Goal: Transaction & Acquisition: Purchase product/service

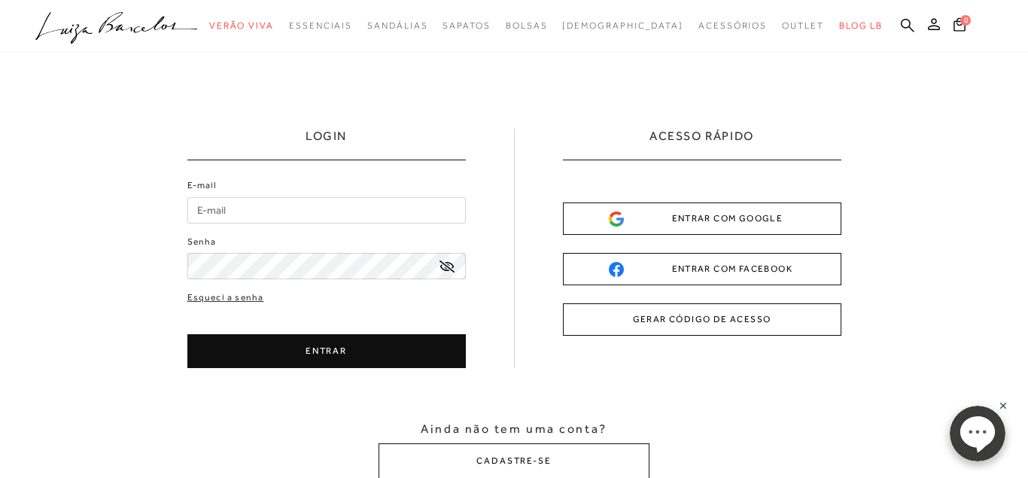
click at [314, 220] on input "E-mail" at bounding box center [326, 210] width 278 height 26
type input "[EMAIL_ADDRESS][DOMAIN_NAME]"
click at [233, 295] on link "Esqueci a senha" at bounding box center [225, 297] width 77 height 14
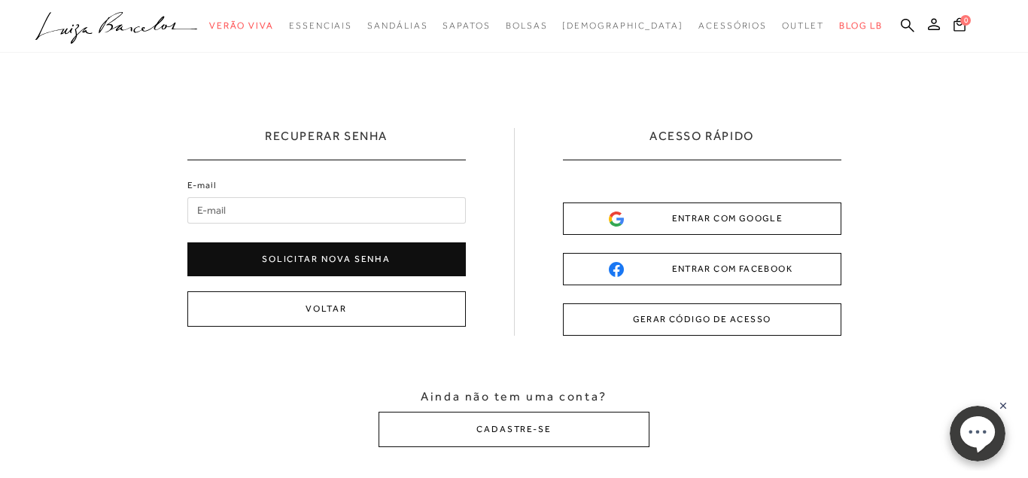
click at [266, 215] on input "E-mail" at bounding box center [326, 210] width 278 height 26
type input "[EMAIL_ADDRESS][DOMAIN_NAME]"
click at [249, 257] on button "Solicitar nova senha" at bounding box center [326, 259] width 278 height 34
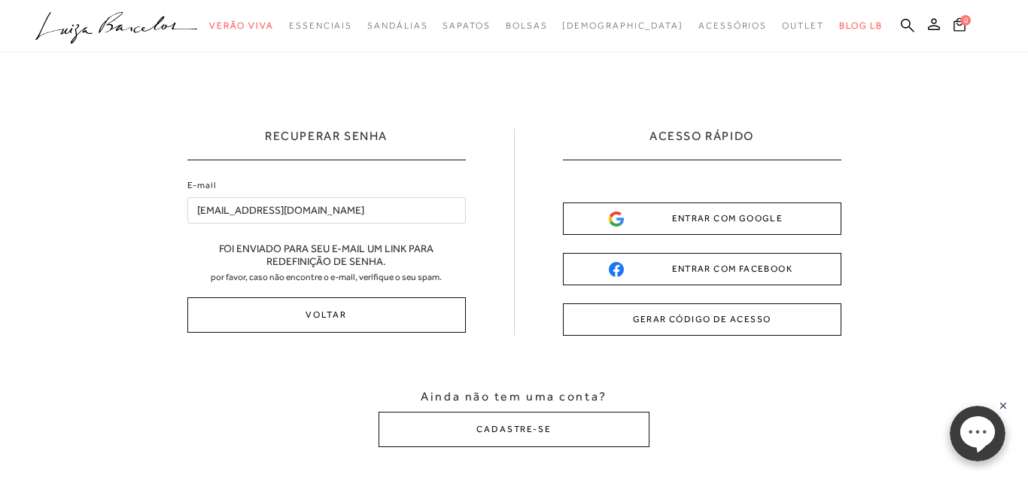
click at [676, 317] on button "GERAR CÓDIGO DE ACESSO" at bounding box center [702, 319] width 278 height 32
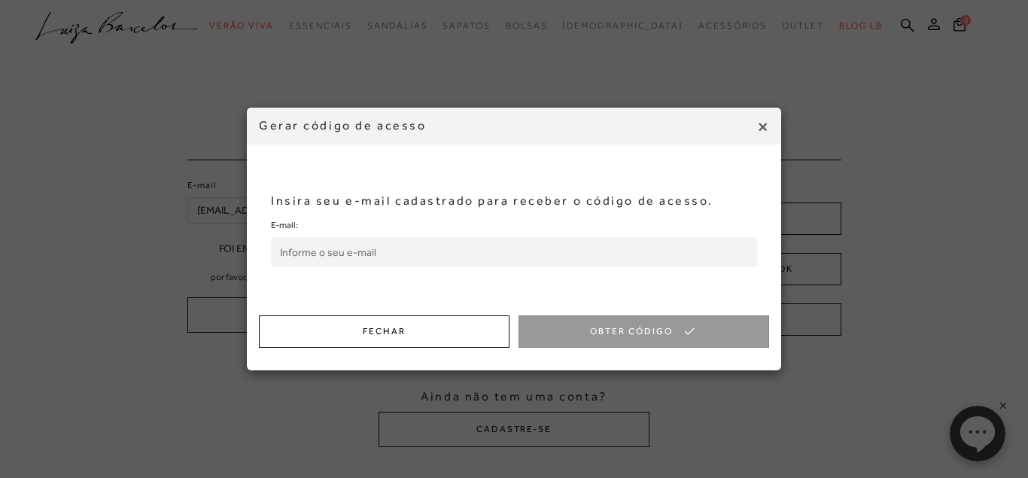
click at [362, 238] on input "E-mail:" at bounding box center [514, 252] width 486 height 30
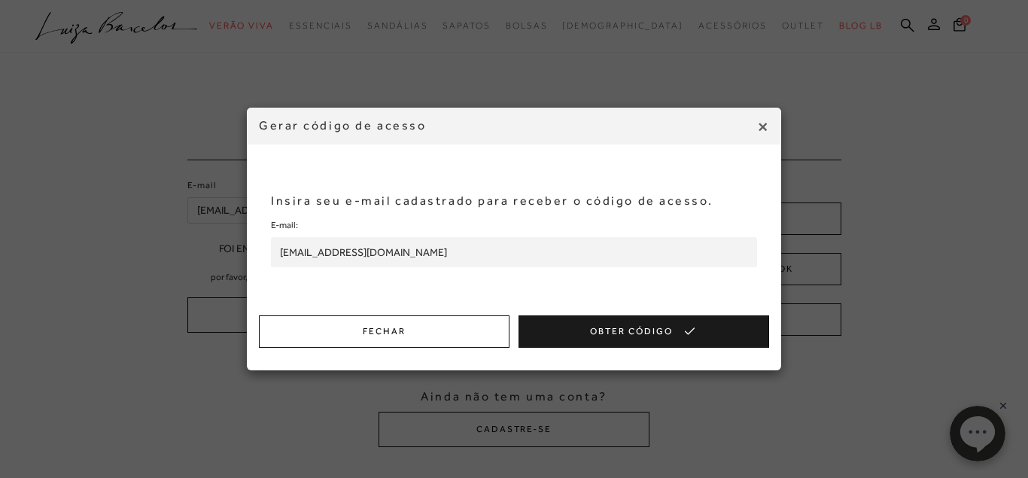
type input "[EMAIL_ADDRESS][DOMAIN_NAME]"
click at [604, 328] on button "Obter Código" at bounding box center [643, 331] width 251 height 32
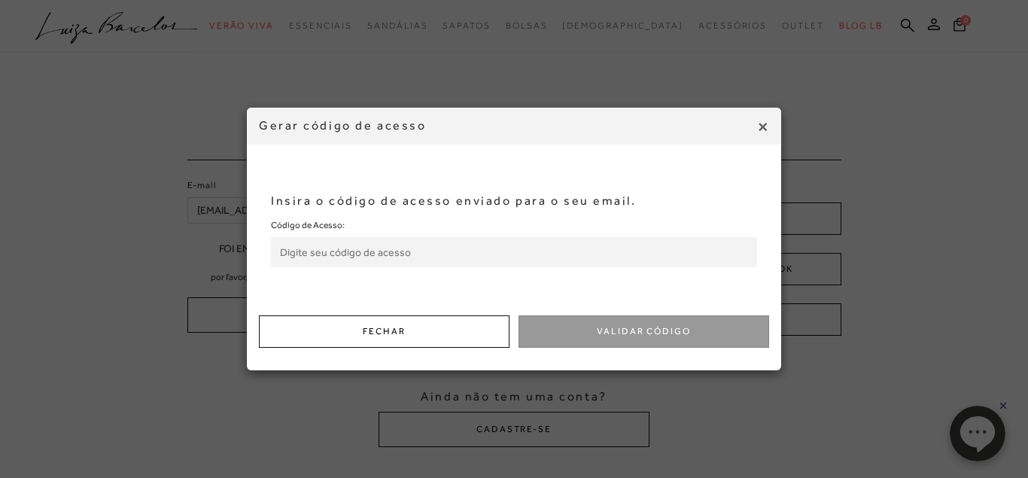
click at [320, 254] on input "Código de Acesso:" at bounding box center [514, 252] width 486 height 30
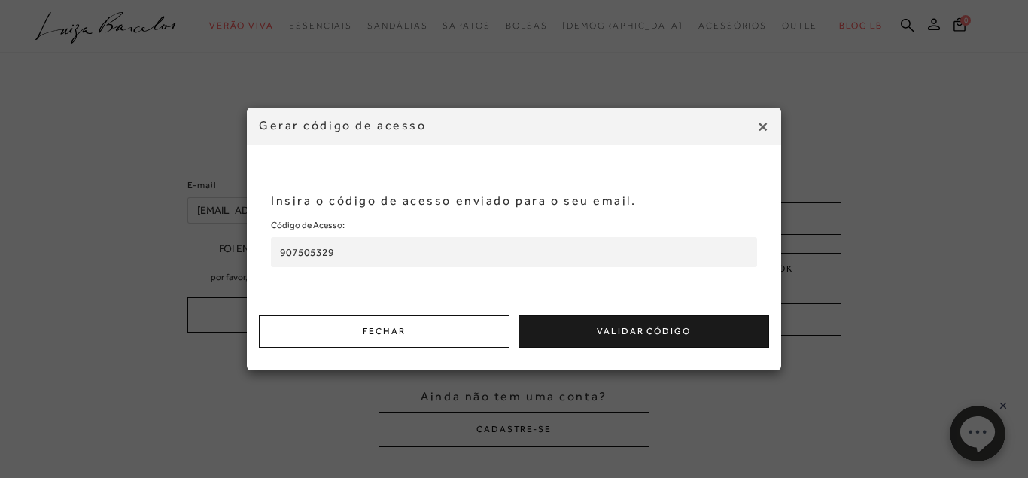
type input "907505329"
click at [570, 325] on button "Validar Código" at bounding box center [643, 331] width 251 height 32
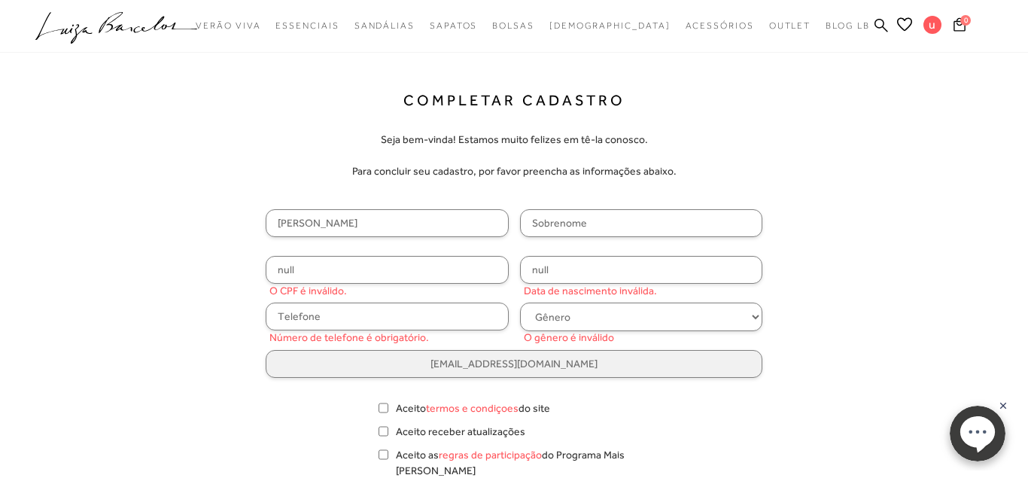
type input "Marcelo"
click at [585, 214] on input "text" at bounding box center [641, 223] width 243 height 28
type input "Rocha"
click at [381, 259] on input "null" at bounding box center [387, 270] width 243 height 28
type input "075.671.336-60"
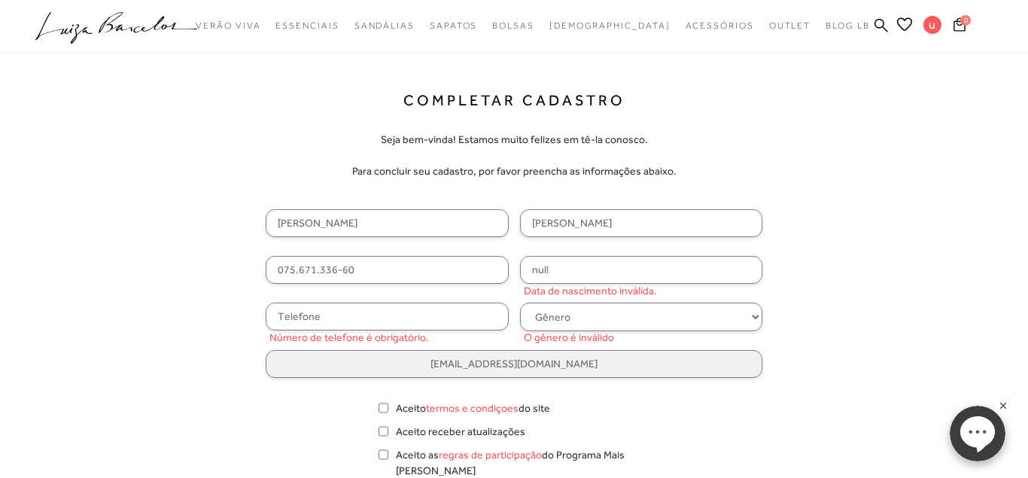
click at [652, 265] on input "null" at bounding box center [641, 270] width 243 height 28
type input "29/08/1986"
click at [439, 314] on input "text" at bounding box center [387, 317] width 243 height 28
type input "(31) 99854-2929"
click at [520, 303] on select "Gênero Feminino Masculino" at bounding box center [641, 317] width 243 height 29
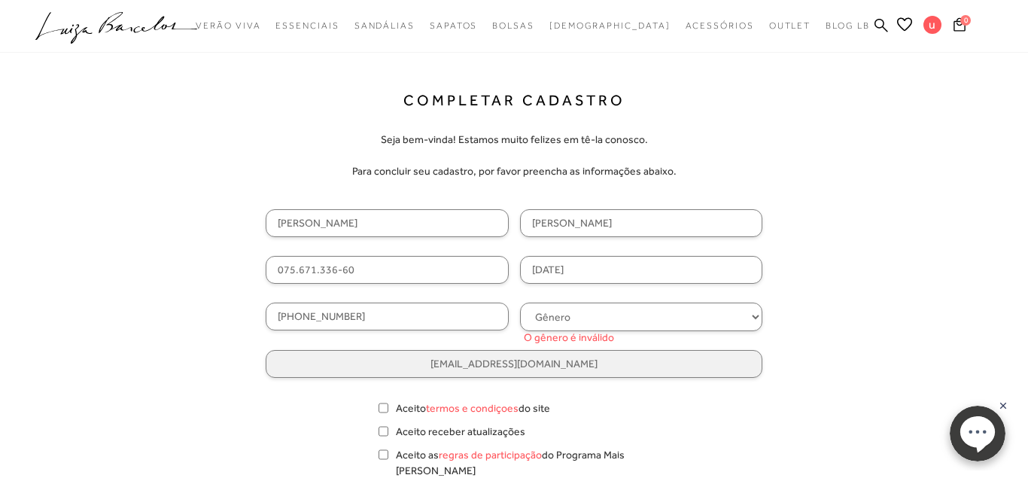
select select
click option "Masculino" at bounding box center [0, 0] width 0 height 0
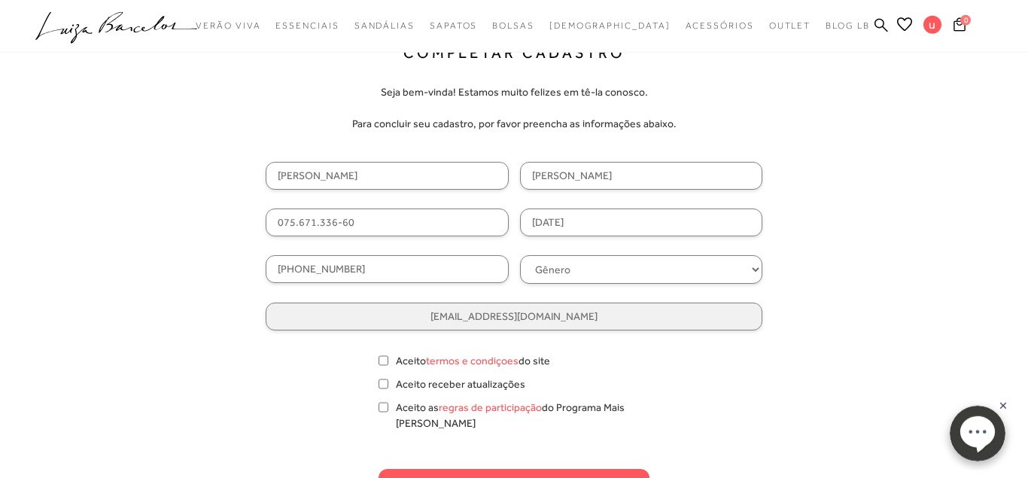
scroll to position [77, 0]
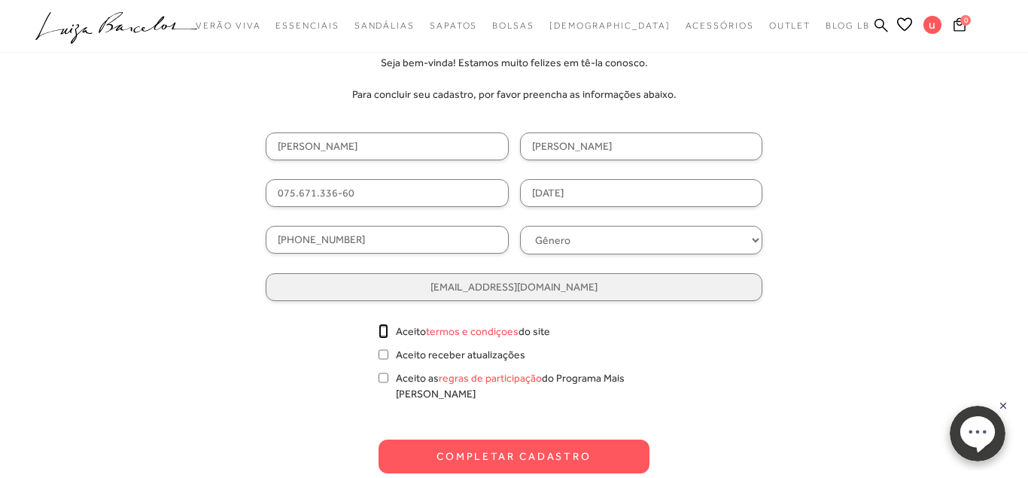
click at [382, 331] on input "Aceito termos e condiçoes do site" at bounding box center [384, 331] width 10 height 15
checkbox input "true"
click at [379, 380] on input "Aceito as regras de participação do Programa Mais Luiza" at bounding box center [384, 377] width 10 height 15
checkbox input "true"
click at [473, 444] on button "Completar Cadastro" at bounding box center [514, 456] width 271 height 34
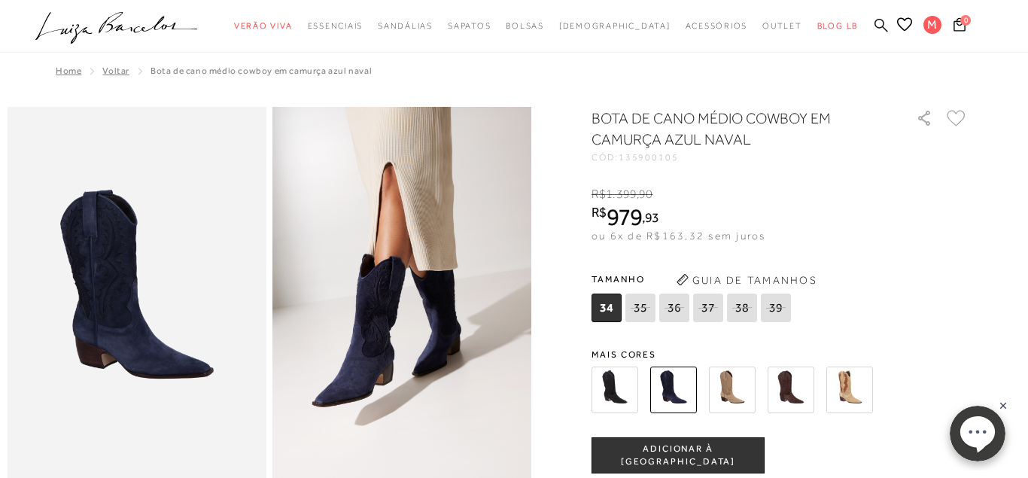
click at [886, 28] on icon at bounding box center [881, 25] width 14 height 14
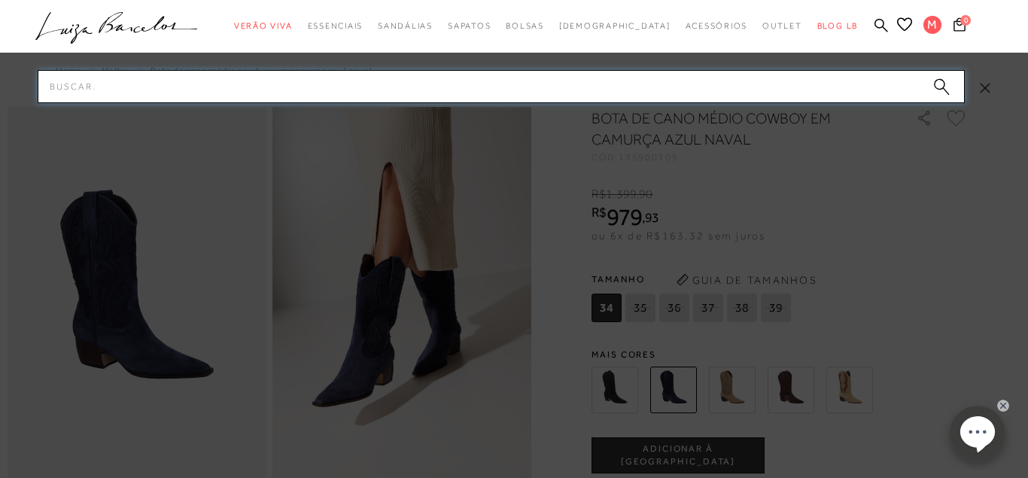
click at [474, 82] on input "Pesquisar" at bounding box center [501, 86] width 927 height 33
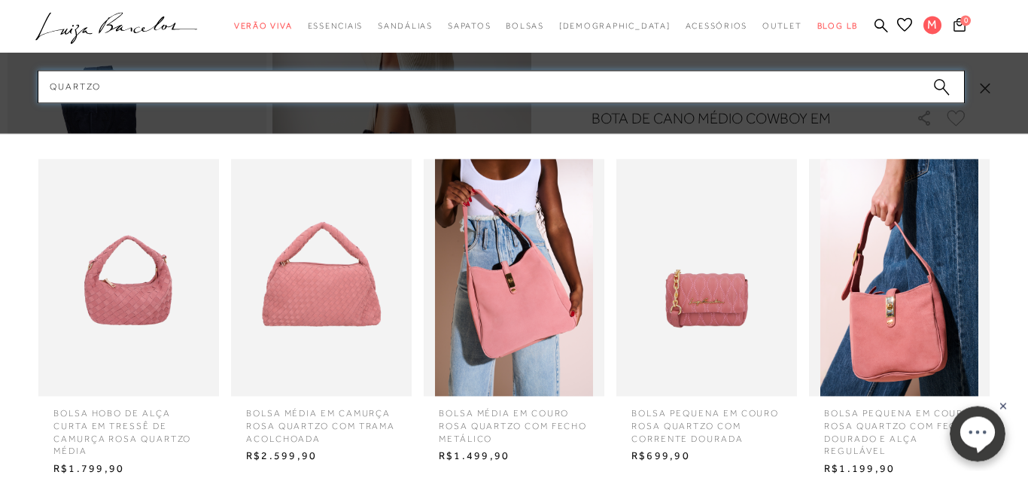
scroll to position [154, 0]
type input "quartzo"
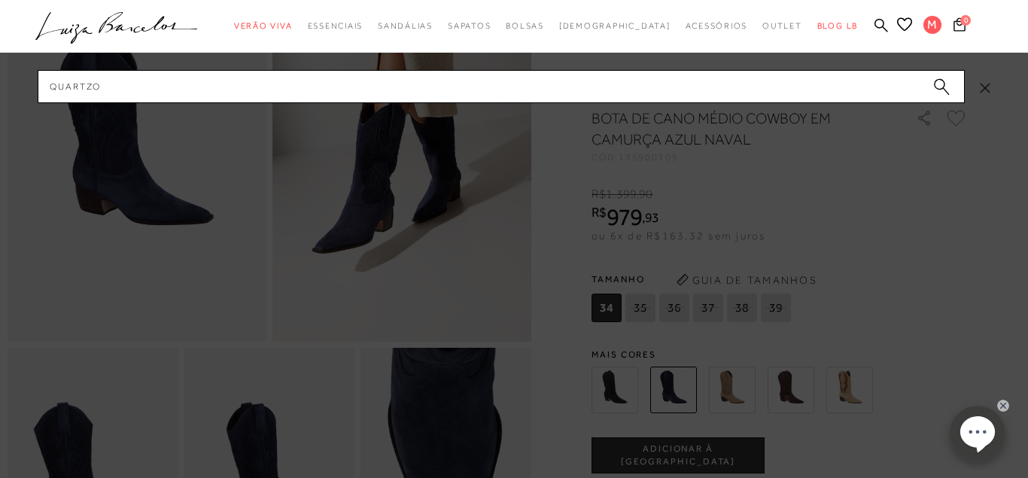
click at [941, 84] on circle "submit" at bounding box center [939, 84] width 11 height 11
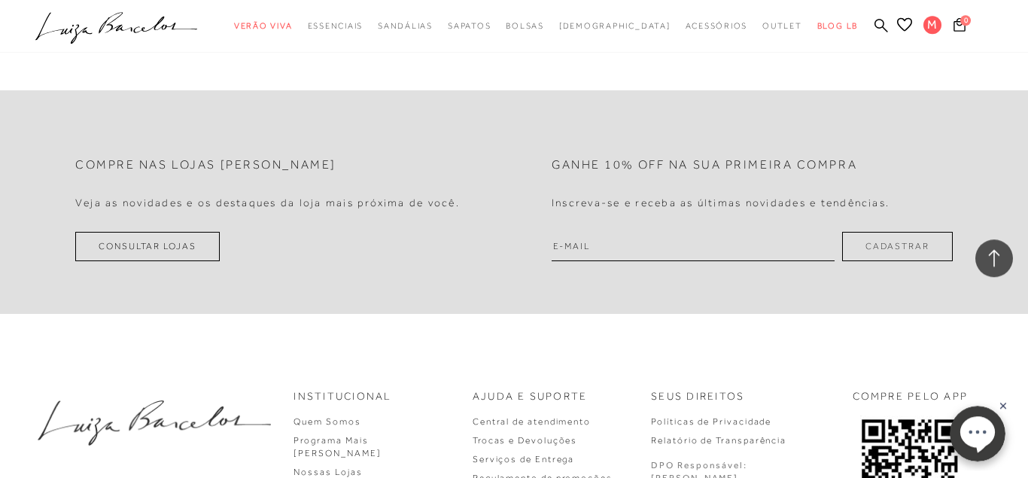
scroll to position [1635, 0]
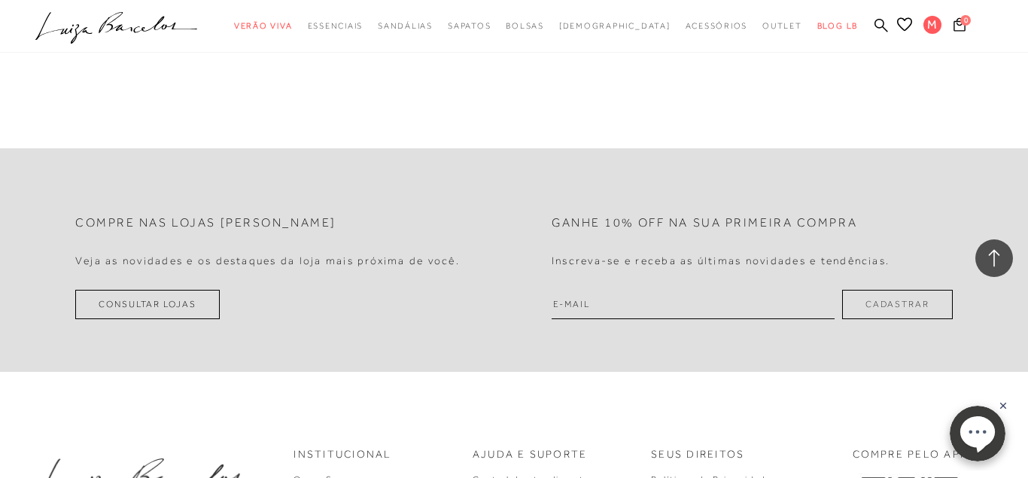
click at [610, 248] on div "Ganhe 10% off na sua primeira compra Inscreva-se e receba as últimas novidades …" at bounding box center [721, 238] width 338 height 74
click at [619, 214] on div "Ganhe 10% off na sua primeira compra Inscreva-se e receba as últimas novidades …" at bounding box center [721, 238] width 338 height 74
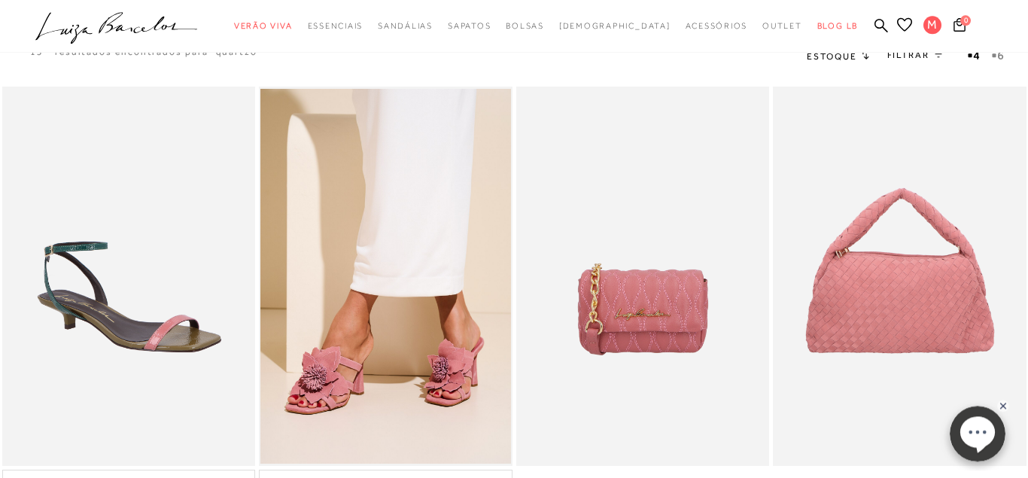
scroll to position [0, 0]
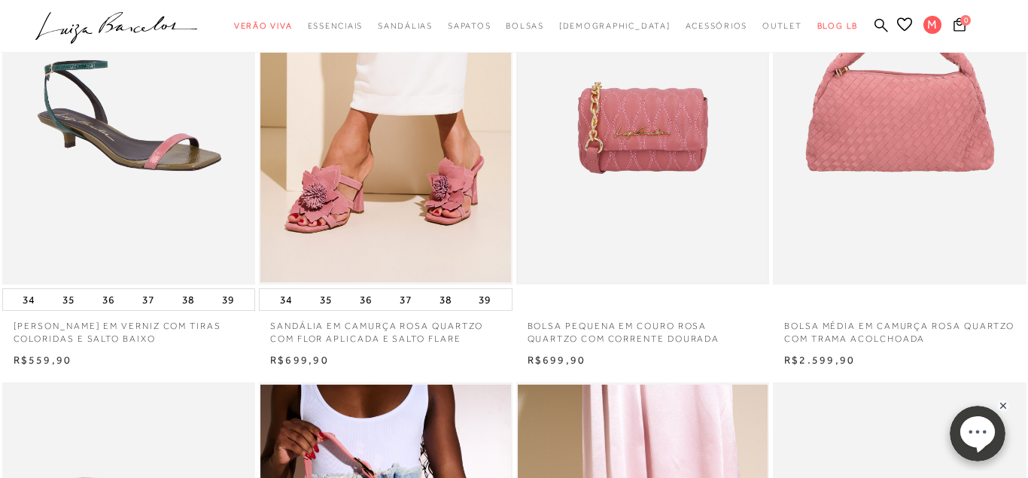
click at [654, 187] on img at bounding box center [643, 94] width 251 height 375
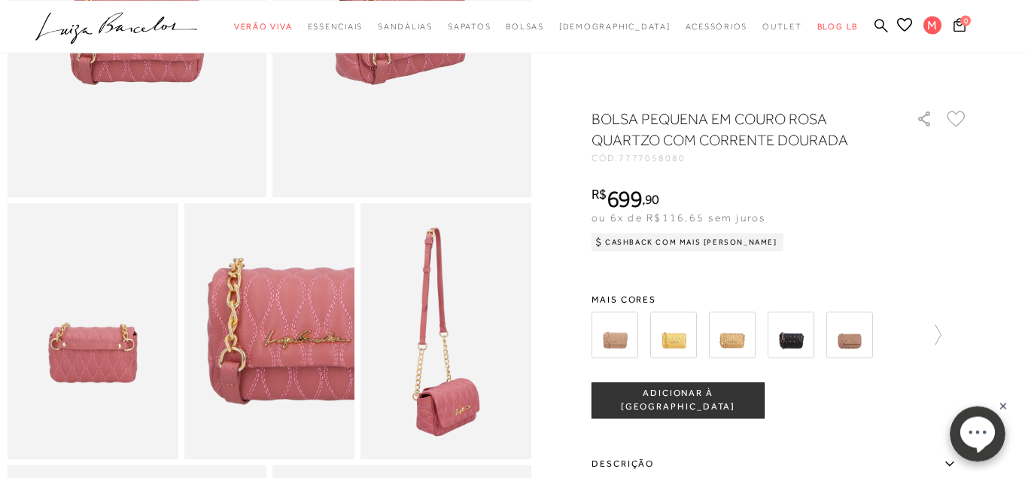
scroll to position [307, 0]
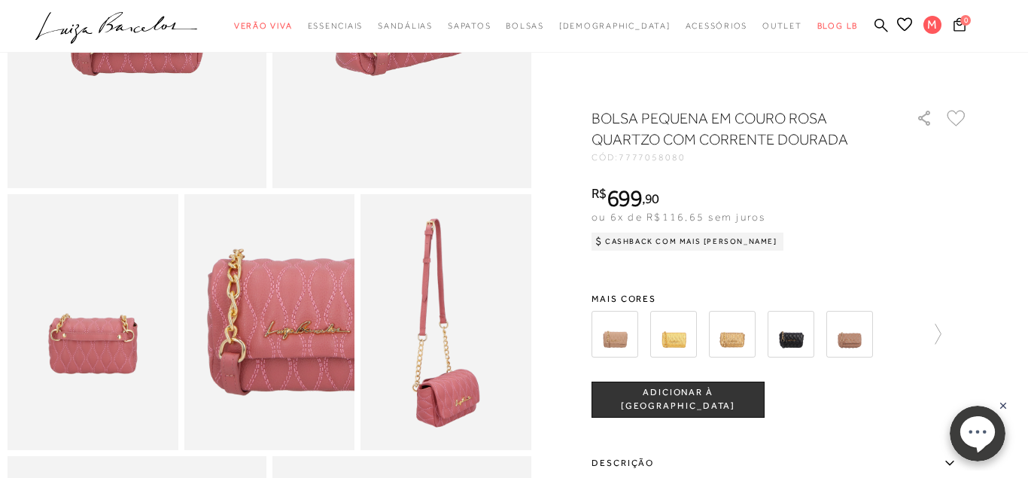
click at [633, 400] on span "ADICIONAR À [GEOGRAPHIC_DATA]" at bounding box center [678, 399] width 172 height 26
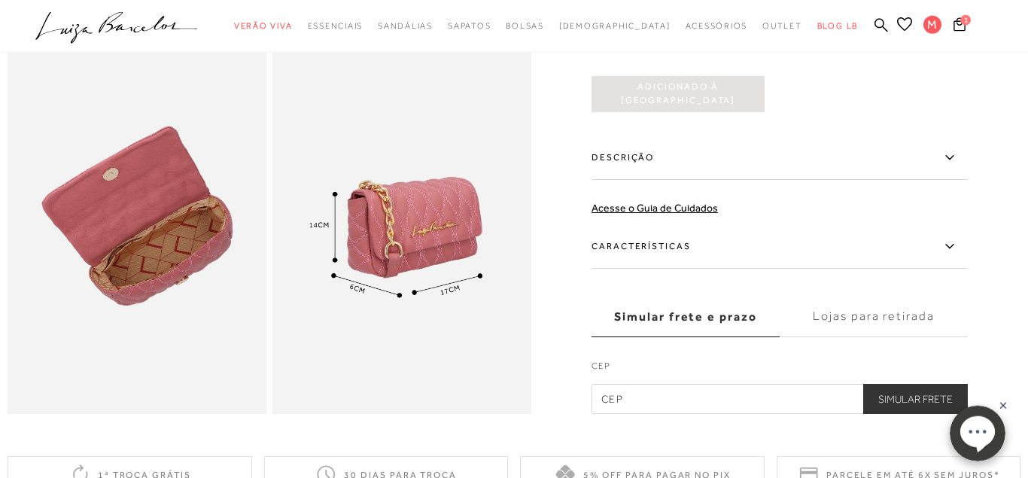
scroll to position [768, 0]
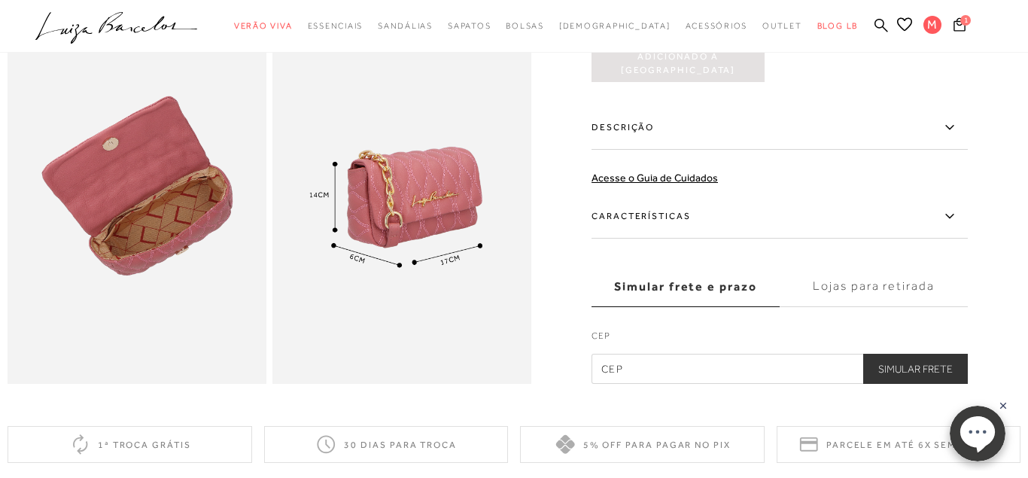
click at [716, 356] on input "text" at bounding box center [779, 369] width 376 height 30
type input "30310-700"
click at [913, 372] on button "Simular Frete" at bounding box center [915, 369] width 105 height 30
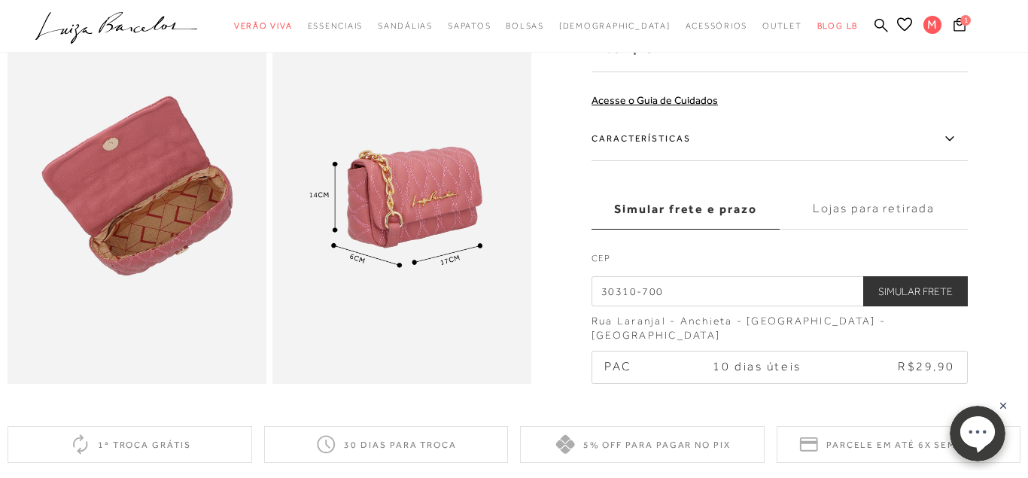
click at [855, 221] on label "Lojas para retirada" at bounding box center [874, 208] width 188 height 41
click at [0, 0] on input "Lojas para retirada" at bounding box center [0, 0] width 0 height 0
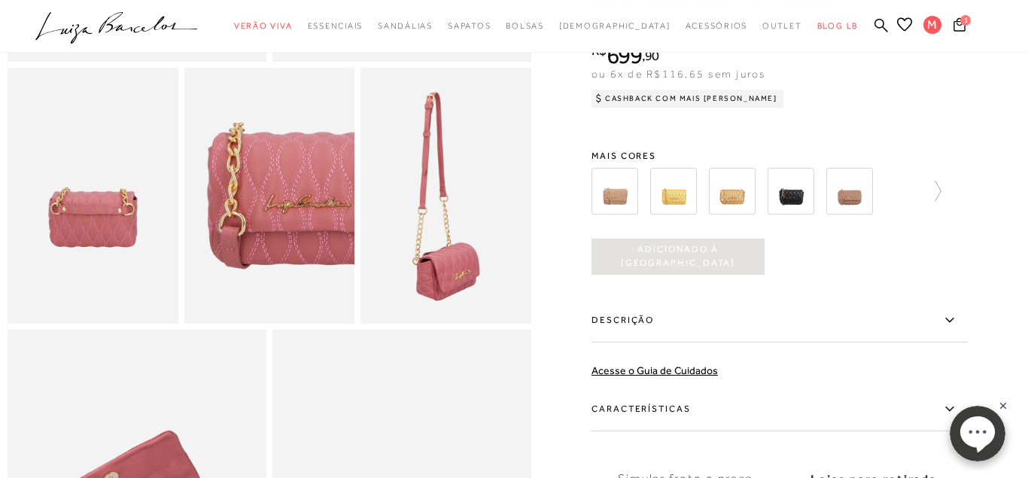
scroll to position [384, 0]
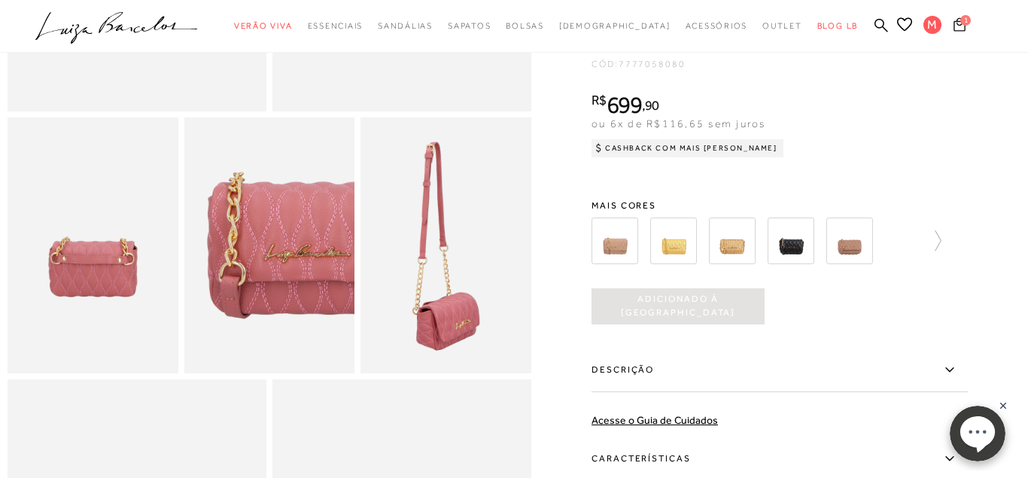
click at [960, 26] on icon at bounding box center [959, 24] width 12 height 14
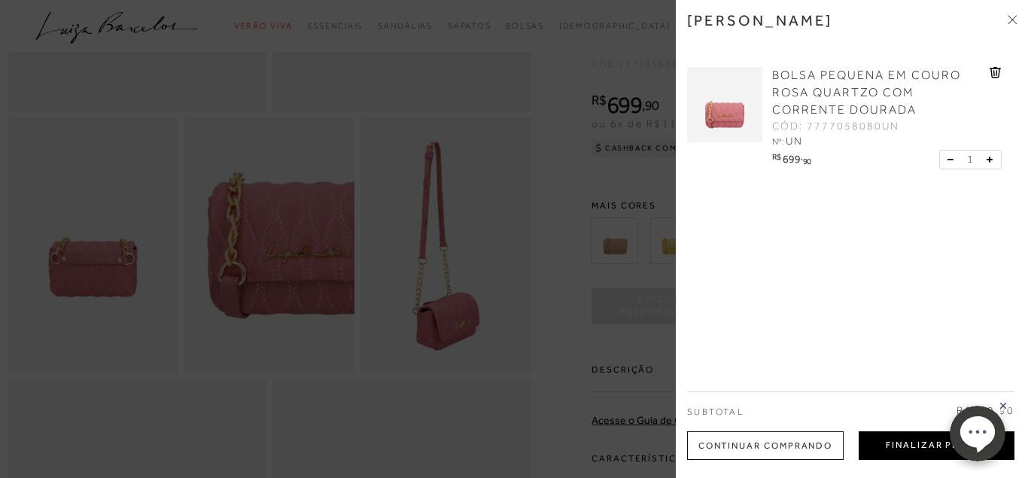
click at [868, 451] on button "Finalizar Pedido" at bounding box center [937, 445] width 156 height 29
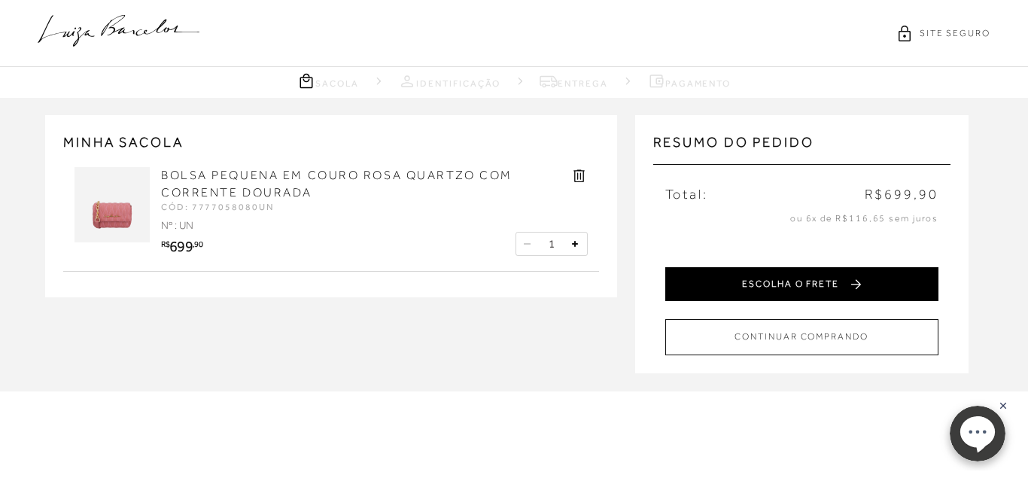
click at [782, 279] on button "ESCOLHA O FRETE" at bounding box center [801, 284] width 273 height 34
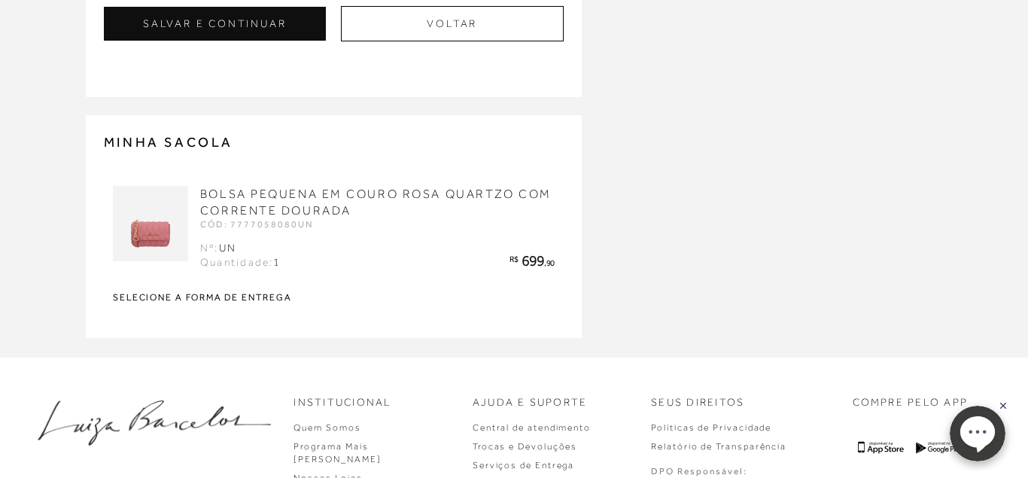
scroll to position [537, 0]
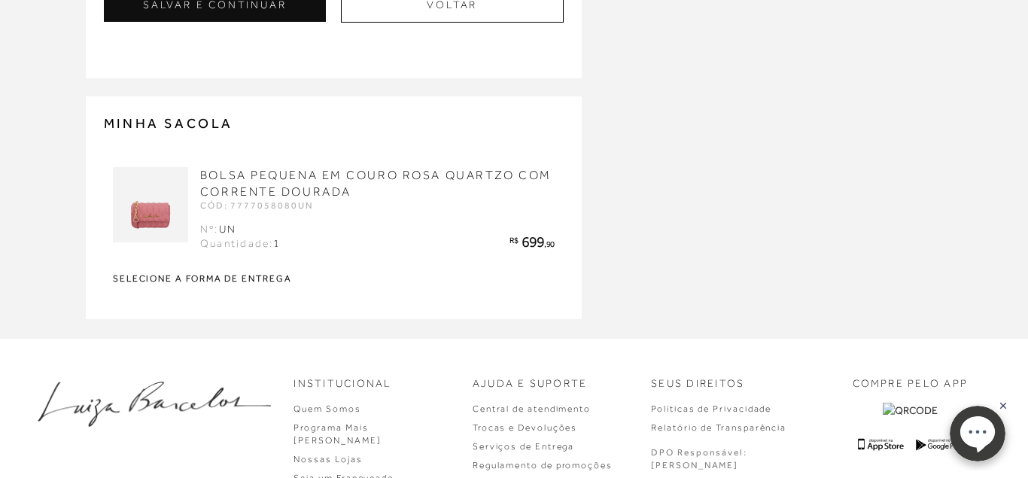
click at [248, 276] on strong "Selecione a forma de entrega" at bounding box center [334, 278] width 442 height 9
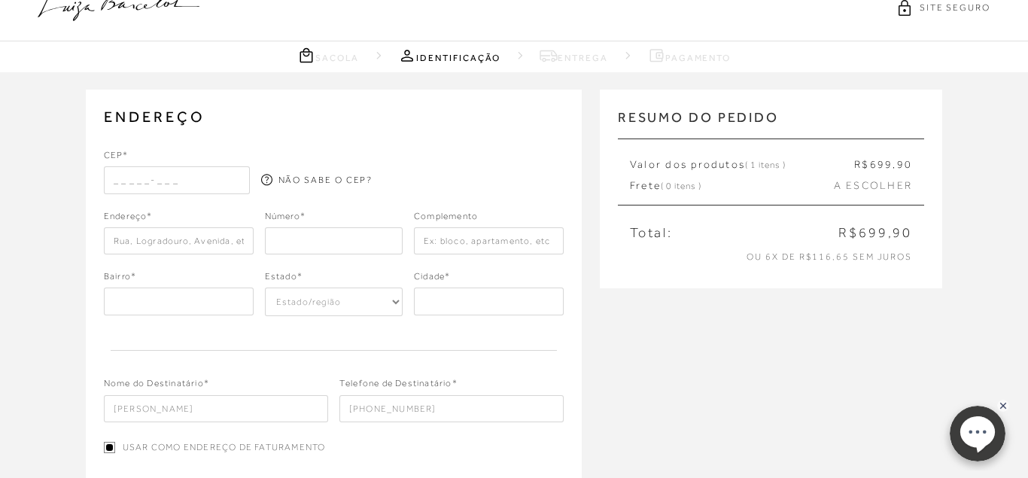
scroll to position [0, 0]
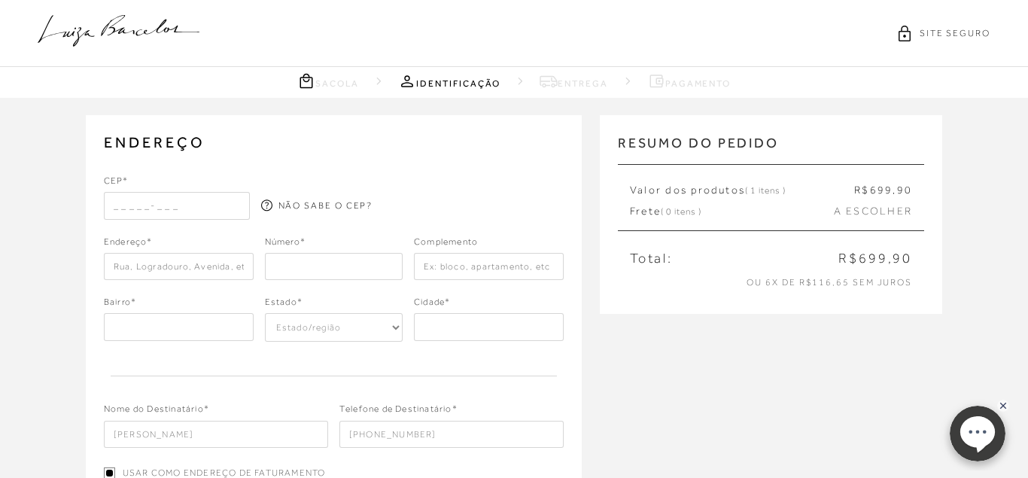
click at [199, 205] on input "text" at bounding box center [177, 205] width 146 height 27
type input "30310-700"
type input "Rua Laranjal"
type input "Anchieta"
select select "MG"
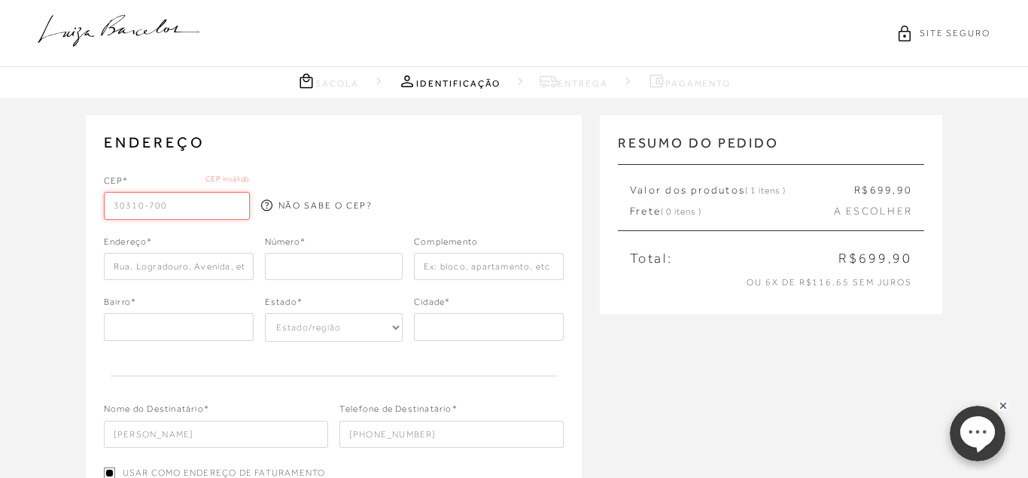
type input "Belo Horizonte"
type input "30310-700"
click at [329, 266] on input "number" at bounding box center [334, 266] width 138 height 27
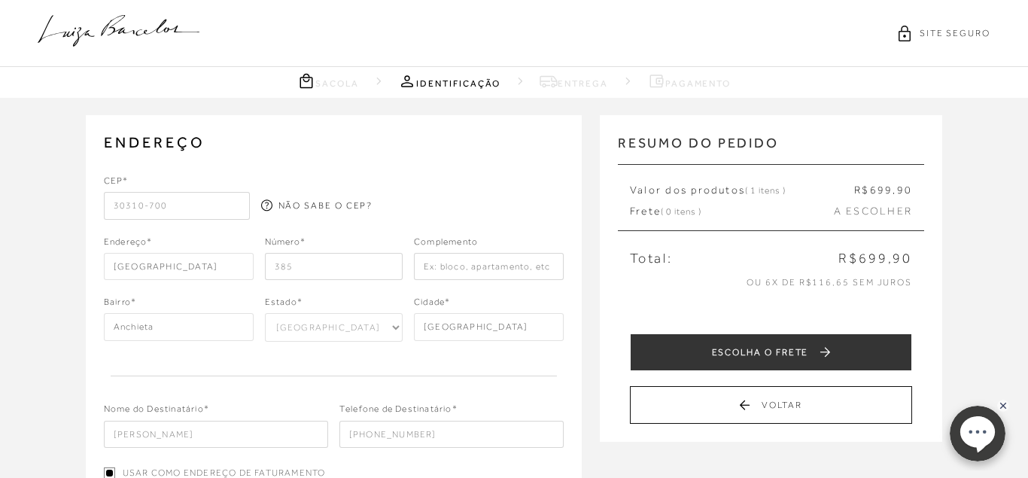
type input "385"
click at [438, 263] on input "text" at bounding box center [489, 266] width 150 height 27
type input "apto 100"
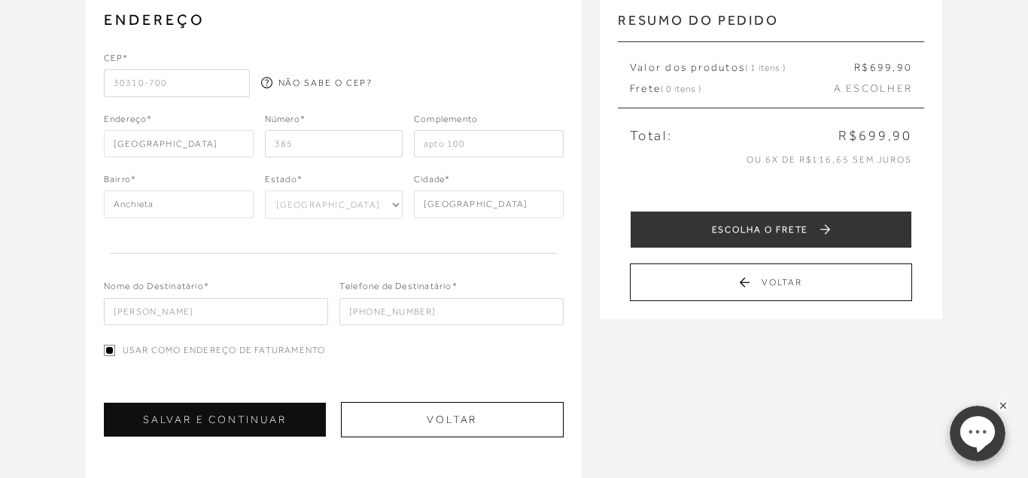
scroll to position [230, 0]
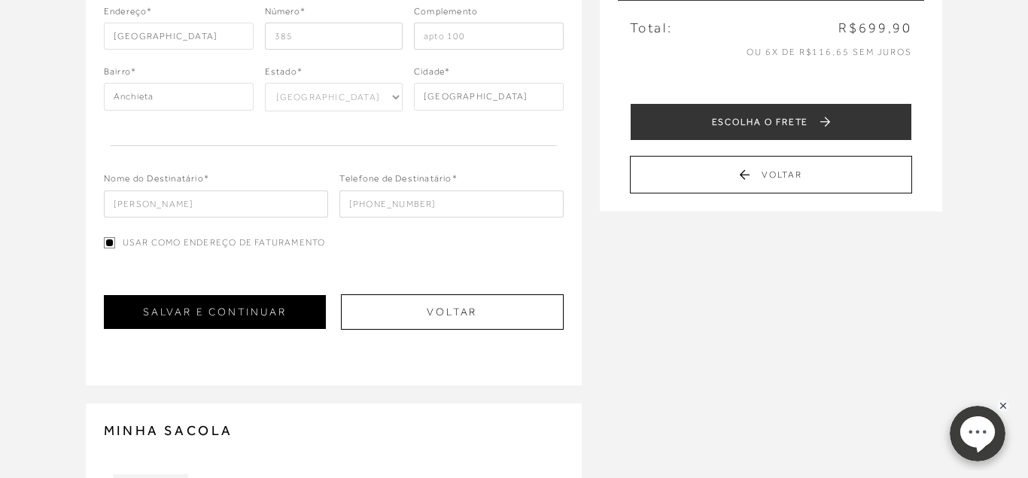
click at [260, 312] on button "SALVAR E CONTINUAR" at bounding box center [215, 312] width 222 height 34
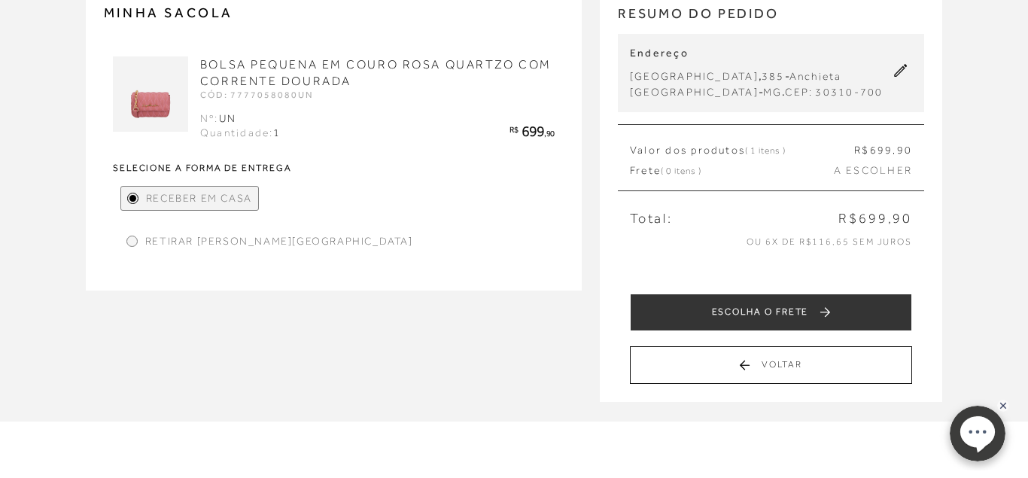
scroll to position [154, 0]
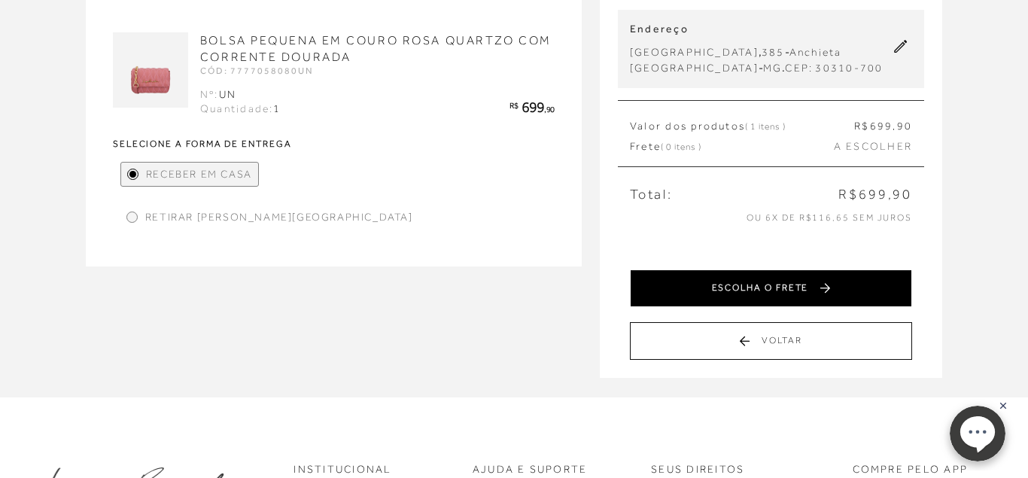
click at [715, 282] on button "ESCOLHA O FRETE" at bounding box center [771, 288] width 282 height 38
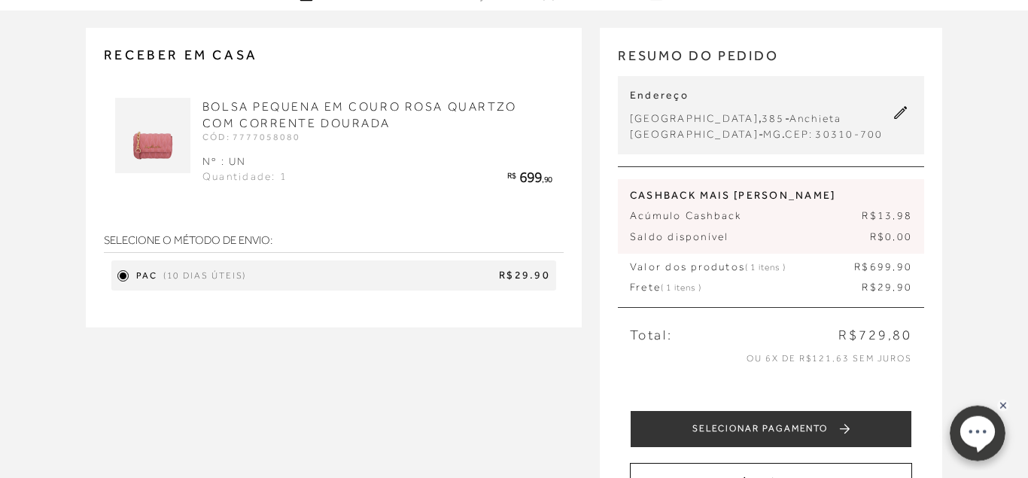
scroll to position [77, 0]
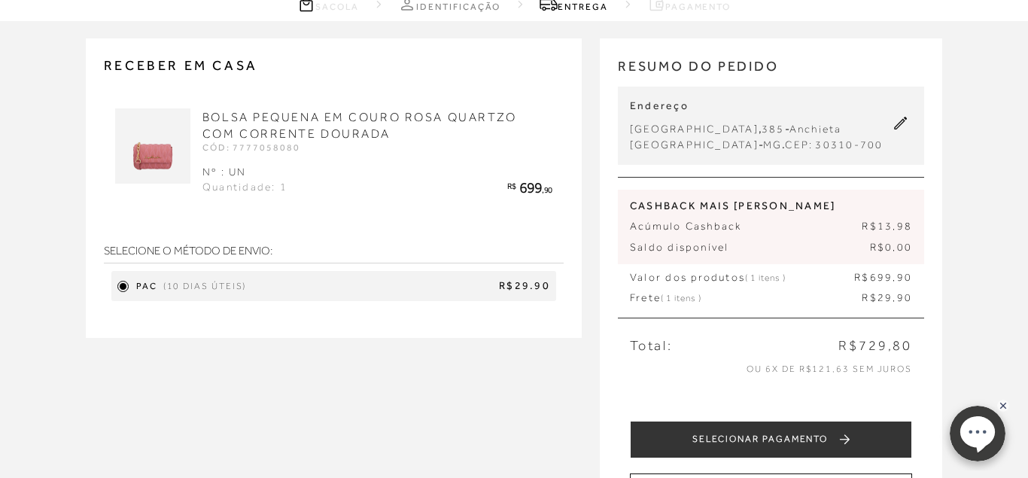
click at [871, 233] on span "R$13,98" at bounding box center [887, 226] width 50 height 15
click at [290, 227] on div "SELECIONE O MÉTODO DE ENVIO: PAC (10 dias úteis) R$29.90" at bounding box center [334, 264] width 460 height 89
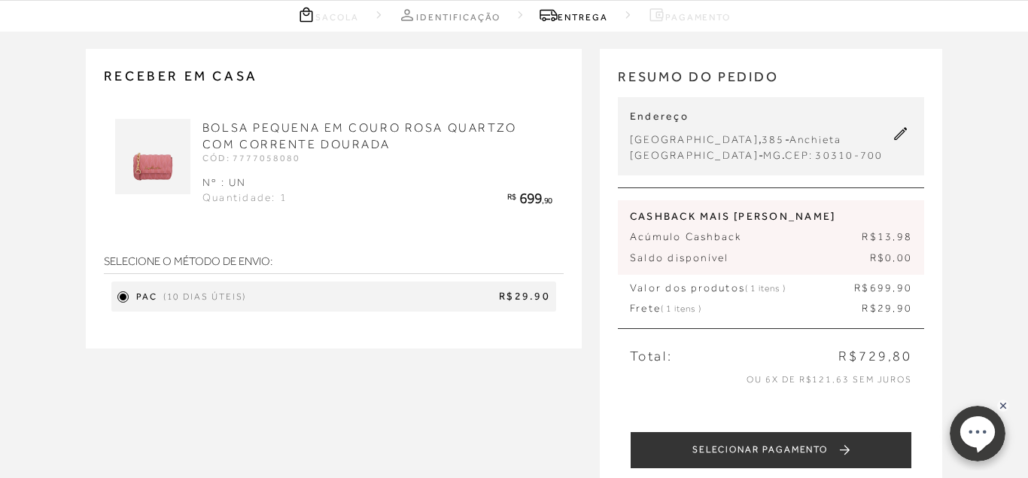
scroll to position [0, 0]
